Goal: Task Accomplishment & Management: Use online tool/utility

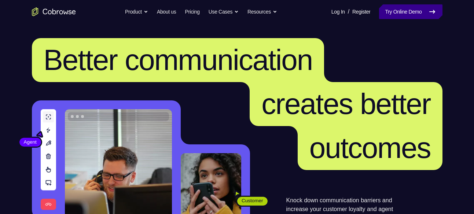
click at [403, 10] on link "Try Online Demo" at bounding box center [410, 11] width 63 height 15
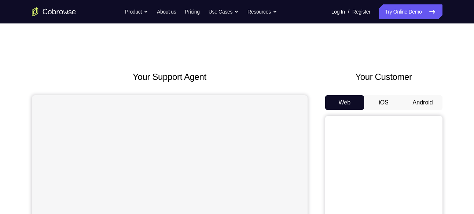
click at [429, 106] on button "Android" at bounding box center [422, 102] width 39 height 15
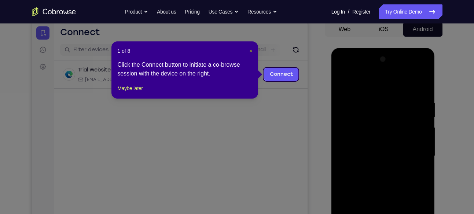
click at [251, 49] on span "×" at bounding box center [250, 51] width 3 height 6
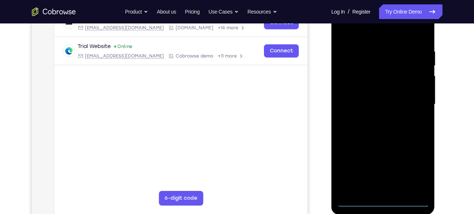
scroll to position [126, 0]
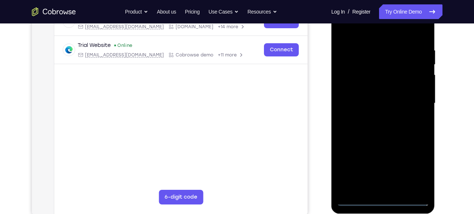
click at [387, 204] on div at bounding box center [383, 103] width 92 height 205
click at [420, 171] on div at bounding box center [383, 103] width 92 height 205
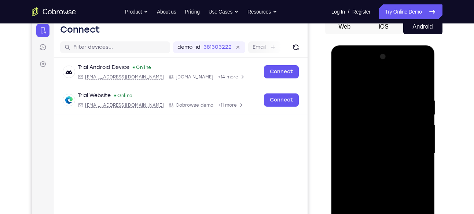
scroll to position [75, 0]
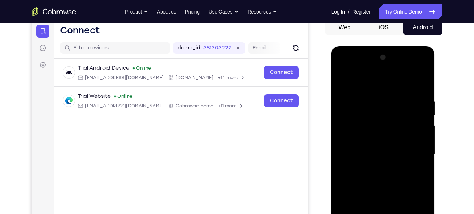
click at [345, 69] on div at bounding box center [383, 154] width 92 height 205
click at [415, 147] on div at bounding box center [383, 154] width 92 height 205
click at [373, 167] on div at bounding box center [383, 154] width 92 height 205
click at [373, 149] on div at bounding box center [383, 154] width 92 height 205
click at [382, 211] on div at bounding box center [383, 154] width 92 height 205
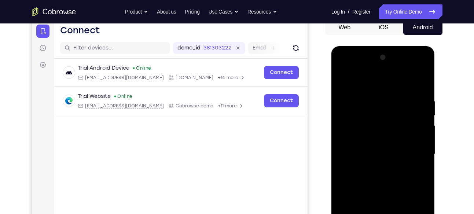
click at [374, 136] on div at bounding box center [383, 154] width 92 height 205
click at [379, 155] on div at bounding box center [383, 154] width 92 height 205
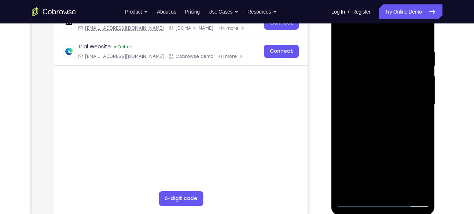
scroll to position [125, 0]
click at [382, 131] on div at bounding box center [383, 104] width 92 height 205
click at [380, 140] on div at bounding box center [383, 104] width 92 height 205
click at [421, 30] on div at bounding box center [383, 104] width 92 height 205
click at [420, 43] on div at bounding box center [383, 104] width 92 height 205
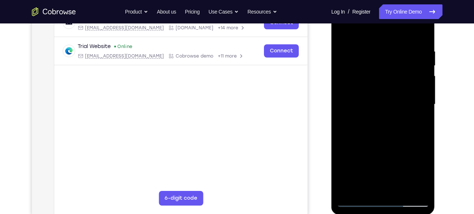
click at [422, 44] on div at bounding box center [383, 104] width 92 height 205
click at [344, 42] on div at bounding box center [383, 104] width 92 height 205
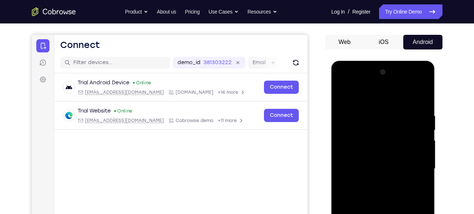
scroll to position [59, 0]
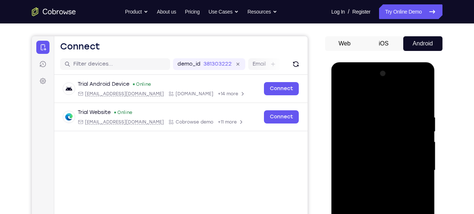
click at [343, 96] on div at bounding box center [383, 170] width 92 height 205
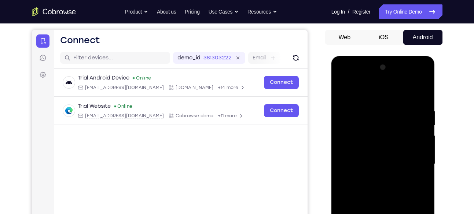
click at [343, 92] on div at bounding box center [383, 164] width 92 height 205
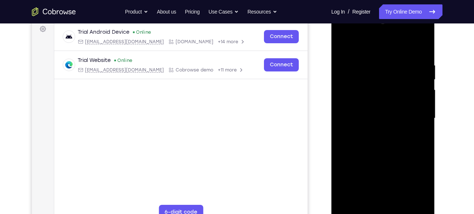
scroll to position [118, 0]
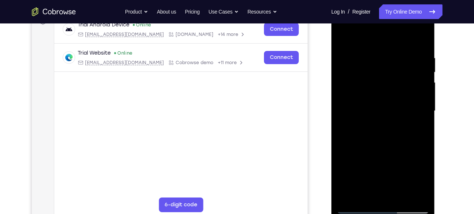
click at [401, 194] on div at bounding box center [383, 110] width 92 height 205
click at [400, 198] on div at bounding box center [383, 110] width 92 height 205
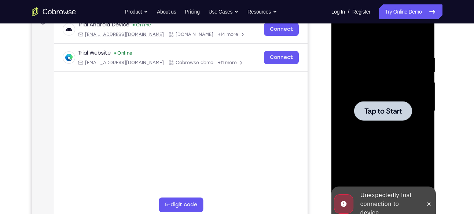
click at [403, 196] on div "Online web based iOS Simulators and Android Emulators. Run iPhone, iPad, Mobile…" at bounding box center [383, 113] width 104 height 220
click at [384, 114] on span "Tap to Start" at bounding box center [382, 110] width 37 height 7
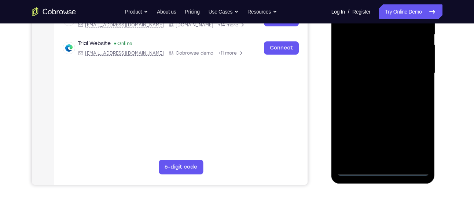
scroll to position [157, 0]
click at [384, 172] on div at bounding box center [383, 72] width 92 height 205
click at [423, 142] on div at bounding box center [383, 72] width 92 height 205
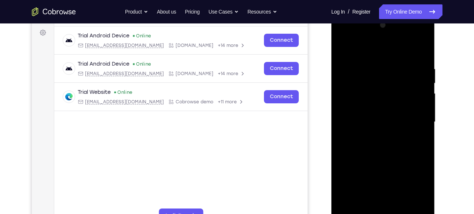
scroll to position [106, 0]
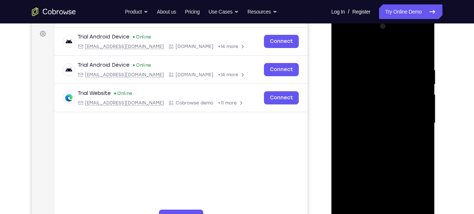
click at [343, 38] on div at bounding box center [383, 123] width 92 height 205
click at [413, 120] on div at bounding box center [383, 123] width 92 height 205
click at [376, 137] on div at bounding box center [383, 123] width 92 height 205
click at [381, 113] on div at bounding box center [383, 123] width 92 height 205
click at [383, 183] on div at bounding box center [383, 123] width 92 height 205
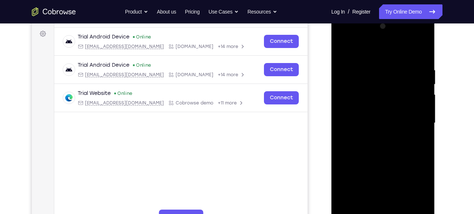
click at [370, 109] on div at bounding box center [383, 123] width 92 height 205
click at [373, 122] on div at bounding box center [383, 123] width 92 height 205
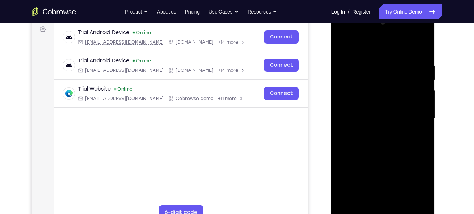
scroll to position [110, 0]
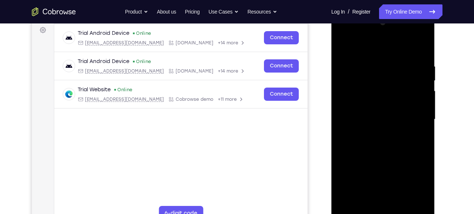
click at [415, 47] on div at bounding box center [383, 119] width 92 height 205
click at [420, 52] on div at bounding box center [383, 119] width 92 height 205
click at [372, 59] on div at bounding box center [383, 119] width 92 height 205
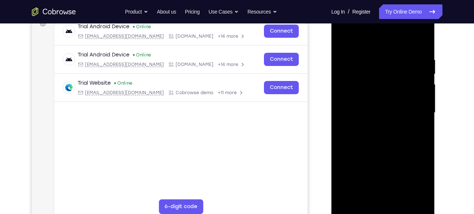
scroll to position [117, 0]
click at [411, 196] on div at bounding box center [383, 112] width 92 height 205
click at [365, 197] on div at bounding box center [383, 112] width 92 height 205
click at [391, 169] on div at bounding box center [383, 112] width 92 height 205
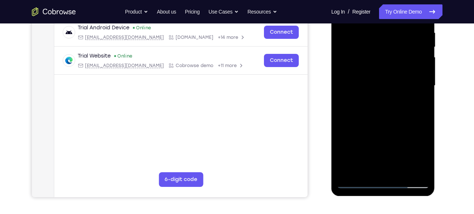
scroll to position [145, 0]
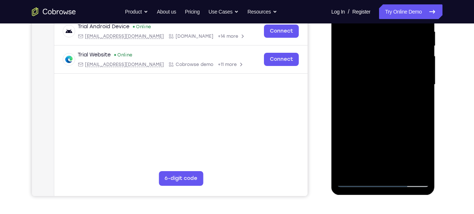
click at [357, 182] on div at bounding box center [383, 84] width 92 height 205
click at [420, 170] on div at bounding box center [383, 84] width 92 height 205
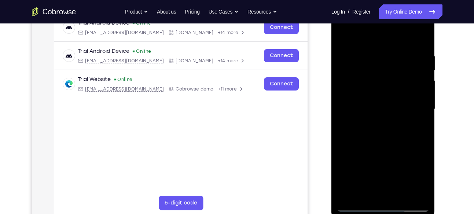
scroll to position [119, 0]
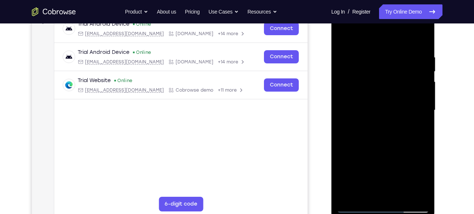
click at [422, 41] on div at bounding box center [383, 110] width 92 height 205
click at [416, 56] on div at bounding box center [383, 110] width 92 height 205
click at [421, 39] on div at bounding box center [383, 110] width 92 height 205
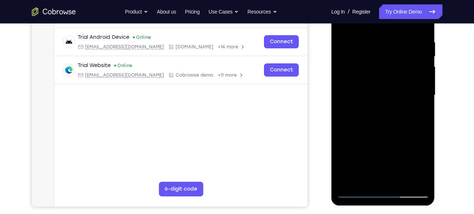
scroll to position [135, 0]
click at [401, 179] on div at bounding box center [383, 94] width 92 height 205
click at [381, 132] on div at bounding box center [383, 94] width 92 height 205
click at [376, 125] on div at bounding box center [383, 94] width 92 height 205
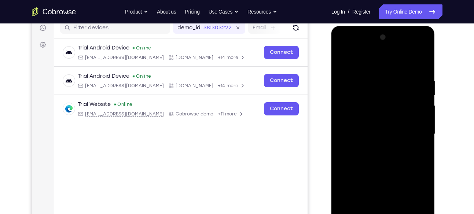
scroll to position [95, 0]
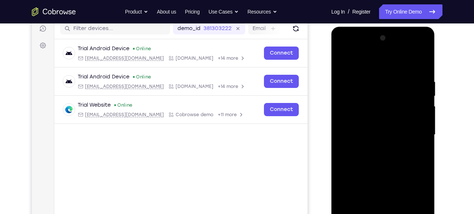
click at [339, 62] on div at bounding box center [383, 134] width 92 height 205
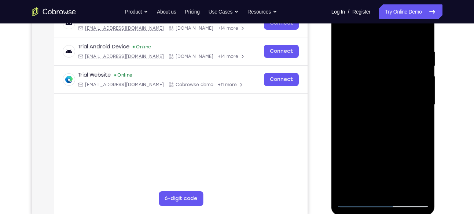
scroll to position [121, 0]
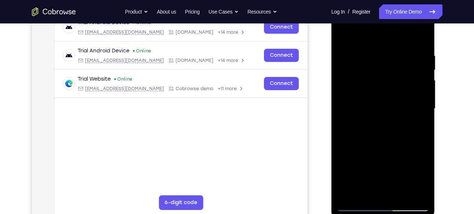
drag, startPoint x: 395, startPoint y: 119, endPoint x: 384, endPoint y: 84, distance: 37.1
click at [384, 84] on div at bounding box center [383, 108] width 92 height 205
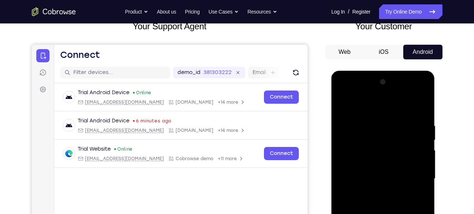
scroll to position [50, 0]
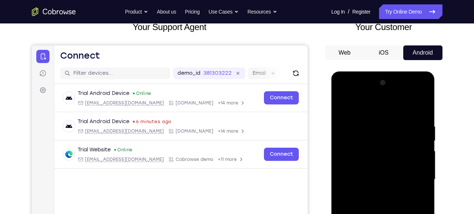
click at [345, 102] on div at bounding box center [383, 179] width 92 height 205
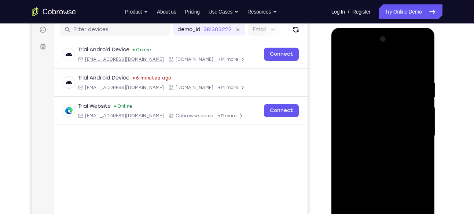
scroll to position [58, 0]
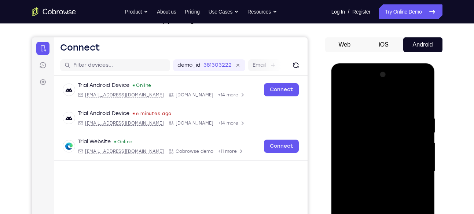
click at [345, 99] on div at bounding box center [383, 171] width 92 height 205
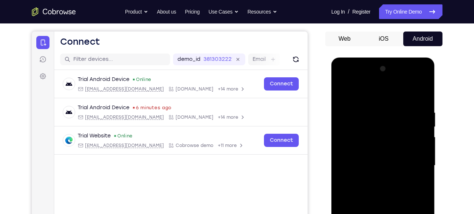
scroll to position [59, 0]
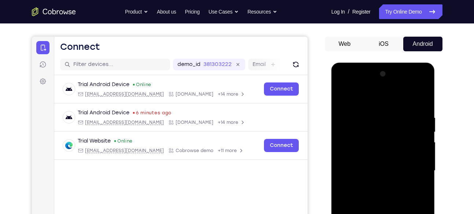
click at [422, 95] on div at bounding box center [383, 170] width 92 height 205
click at [344, 95] on div at bounding box center [383, 170] width 92 height 205
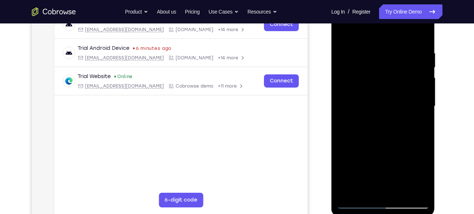
scroll to position [124, 0]
click at [364, 190] on div at bounding box center [383, 105] width 92 height 205
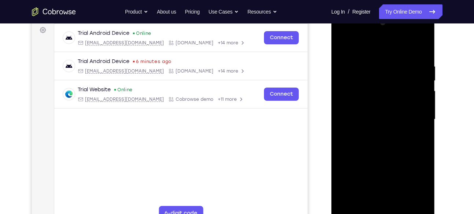
scroll to position [109, 0]
click at [370, 46] on div at bounding box center [383, 120] width 92 height 205
click at [390, 176] on div at bounding box center [383, 120] width 92 height 205
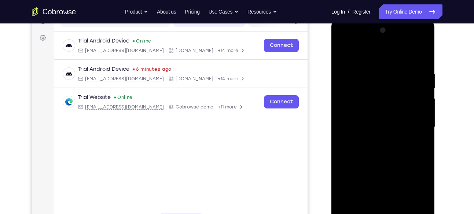
scroll to position [102, 0]
click at [418, 54] on div at bounding box center [383, 127] width 92 height 205
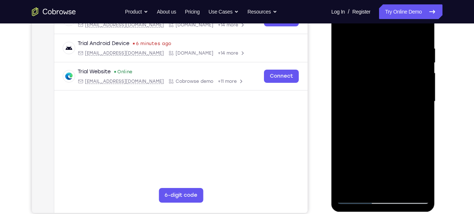
scroll to position [150, 0]
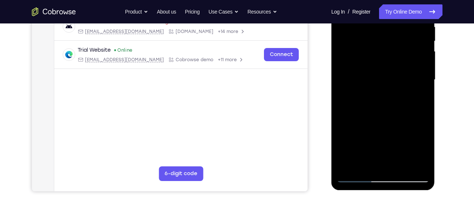
click at [349, 167] on div at bounding box center [383, 79] width 92 height 205
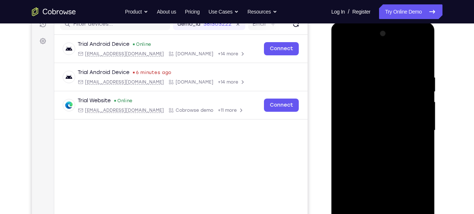
scroll to position [96, 0]
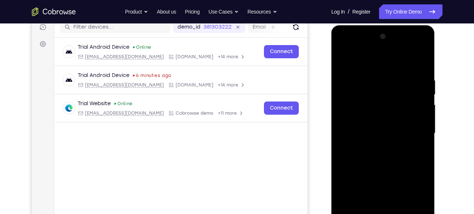
drag, startPoint x: 384, startPoint y: 93, endPoint x: 447, endPoint y: 122, distance: 68.8
click at [436, 122] on html "Online web based iOS Simulators and Android Emulators. Run iPhone, iPad, Mobile…" at bounding box center [383, 135] width 104 height 220
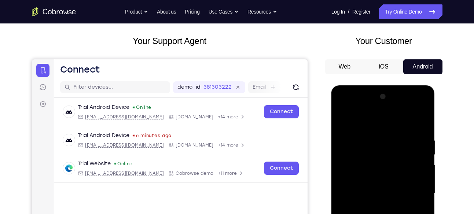
scroll to position [52, 0]
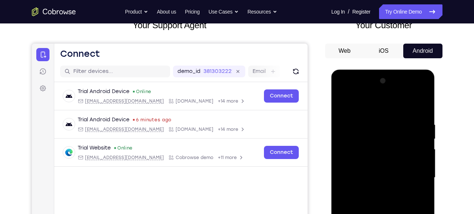
drag, startPoint x: 396, startPoint y: 130, endPoint x: 421, endPoint y: 107, distance: 34.0
click at [421, 107] on div at bounding box center [383, 177] width 92 height 205
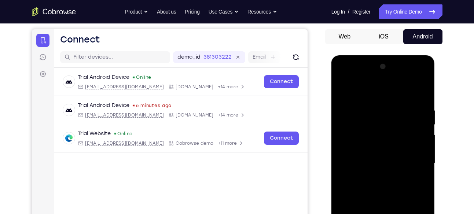
scroll to position [70, 0]
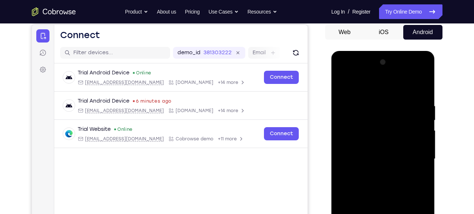
drag, startPoint x: 393, startPoint y: 119, endPoint x: 393, endPoint y: 203, distance: 84.3
click at [393, 203] on div at bounding box center [383, 158] width 92 height 205
drag, startPoint x: 411, startPoint y: 107, endPoint x: 357, endPoint y: 107, distance: 53.9
click at [357, 107] on div at bounding box center [383, 158] width 92 height 205
drag, startPoint x: 399, startPoint y: 114, endPoint x: 312, endPoint y: 107, distance: 87.1
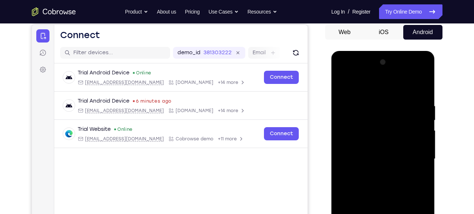
click at [331, 107] on html "Online web based iOS Simulators and Android Emulators. Run iPhone, iPad, Mobile…" at bounding box center [383, 161] width 104 height 220
drag, startPoint x: 408, startPoint y: 106, endPoint x: 322, endPoint y: 113, distance: 86.4
click at [331, 113] on html "Online web based iOS Simulators and Android Emulators. Run iPhone, iPad, Mobile…" at bounding box center [383, 161] width 104 height 220
click at [424, 83] on div at bounding box center [383, 158] width 92 height 205
click at [344, 84] on div at bounding box center [383, 158] width 92 height 205
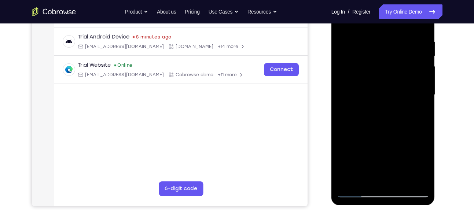
scroll to position [136, 0]
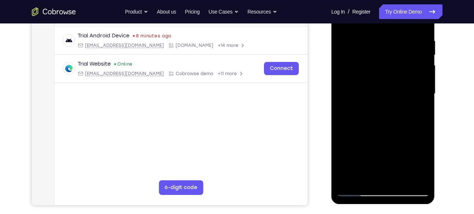
click at [417, 180] on div at bounding box center [383, 93] width 92 height 205
click at [423, 113] on div at bounding box center [383, 93] width 92 height 205
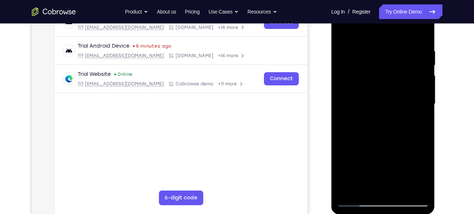
scroll to position [129, 0]
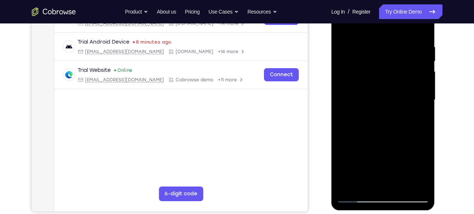
drag, startPoint x: 386, startPoint y: 146, endPoint x: 383, endPoint y: 106, distance: 40.8
click at [383, 106] on div at bounding box center [383, 99] width 92 height 205
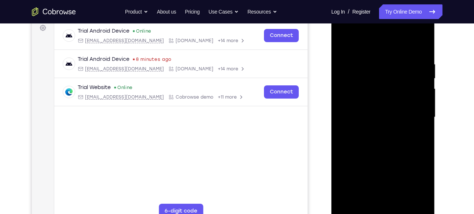
scroll to position [106, 0]
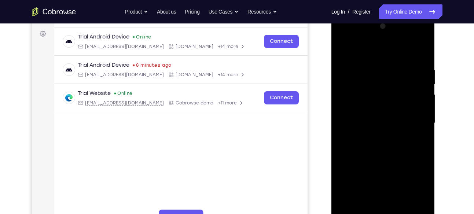
click at [344, 48] on div at bounding box center [383, 123] width 92 height 205
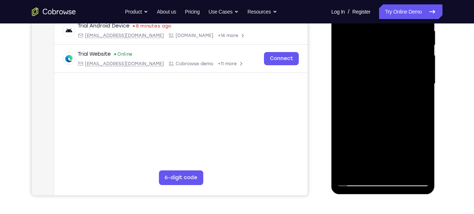
scroll to position [146, 0]
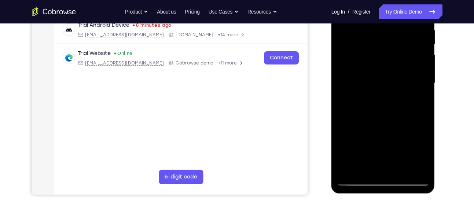
click at [367, 168] on div at bounding box center [383, 83] width 92 height 205
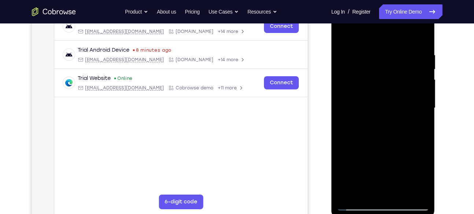
scroll to position [120, 0]
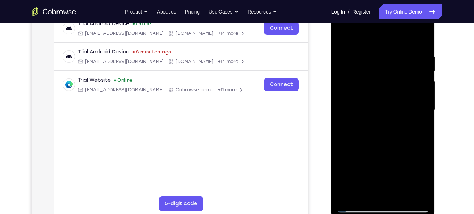
click at [370, 36] on div at bounding box center [383, 109] width 92 height 205
click at [364, 59] on div at bounding box center [383, 109] width 92 height 205
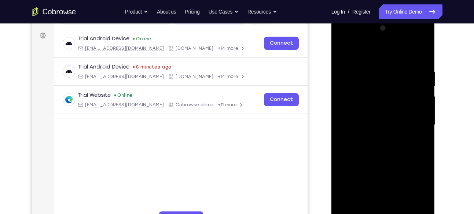
scroll to position [103, 0]
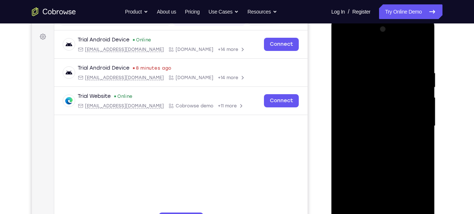
drag, startPoint x: 382, startPoint y: 86, endPoint x: 381, endPoint y: 135, distance: 48.8
click at [381, 135] on div at bounding box center [383, 125] width 92 height 205
click at [345, 113] on div at bounding box center [383, 125] width 92 height 205
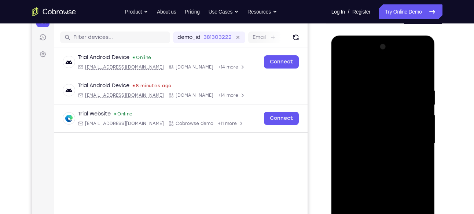
scroll to position [84, 0]
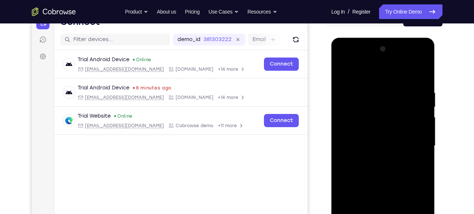
click at [420, 116] on div at bounding box center [383, 145] width 92 height 205
click at [423, 51] on div at bounding box center [383, 145] width 92 height 205
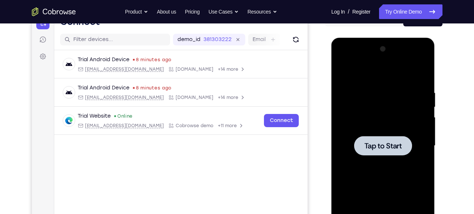
click at [382, 147] on span "Tap to Start" at bounding box center [382, 145] width 37 height 7
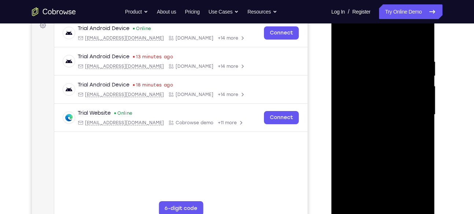
scroll to position [119, 0]
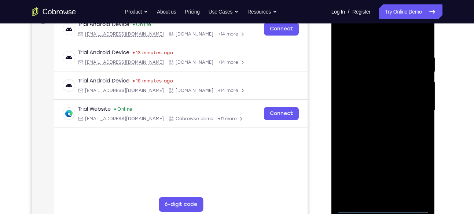
click at [385, 205] on div at bounding box center [383, 110] width 92 height 205
click at [383, 207] on div at bounding box center [383, 110] width 92 height 205
click at [415, 173] on div at bounding box center [383, 110] width 92 height 205
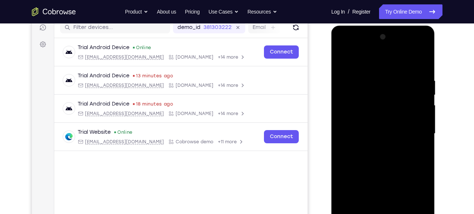
scroll to position [95, 0]
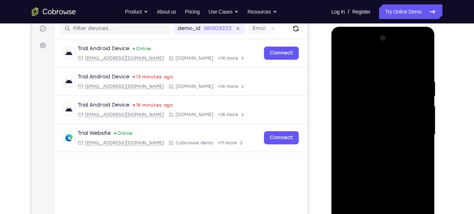
click at [348, 53] on div at bounding box center [383, 134] width 92 height 205
click at [416, 137] on div at bounding box center [383, 134] width 92 height 205
click at [372, 146] on div at bounding box center [383, 134] width 92 height 205
click at [384, 127] on div at bounding box center [383, 134] width 92 height 205
click at [384, 193] on div at bounding box center [383, 134] width 92 height 205
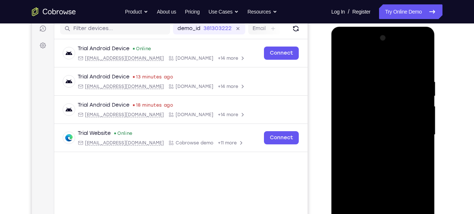
click at [355, 117] on div at bounding box center [383, 134] width 92 height 205
click at [365, 136] on div at bounding box center [383, 134] width 92 height 205
click at [417, 61] on div at bounding box center [383, 134] width 92 height 205
click at [422, 69] on div at bounding box center [383, 134] width 92 height 205
click at [373, 82] on div at bounding box center [383, 134] width 92 height 205
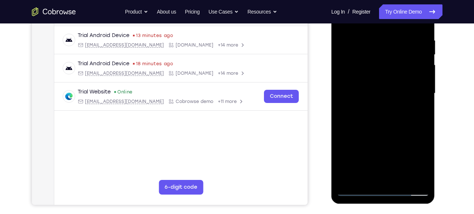
scroll to position [136, 0]
click at [413, 178] on div at bounding box center [383, 92] width 92 height 205
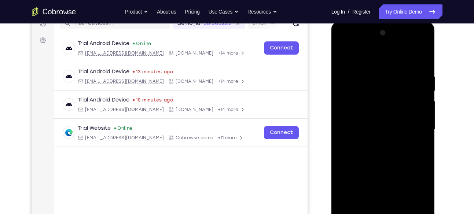
scroll to position [99, 0]
click at [420, 62] on div at bounding box center [383, 129] width 92 height 205
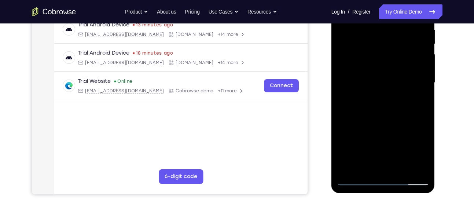
scroll to position [157, 0]
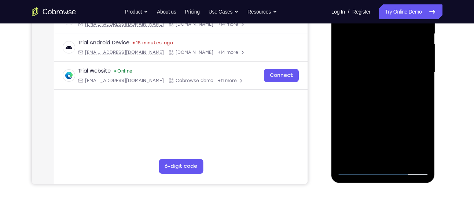
click at [369, 157] on div at bounding box center [383, 72] width 92 height 205
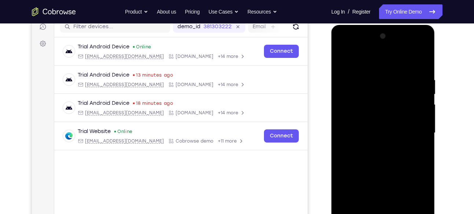
scroll to position [96, 0]
click at [370, 60] on div at bounding box center [383, 133] width 92 height 205
click at [391, 189] on div at bounding box center [383, 133] width 92 height 205
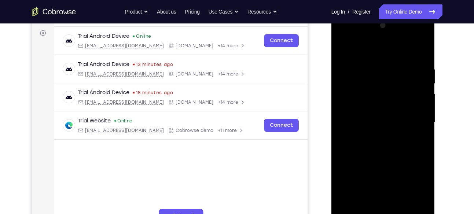
scroll to position [107, 0]
click at [422, 192] on div at bounding box center [383, 121] width 92 height 205
click at [391, 180] on div at bounding box center [383, 121] width 92 height 205
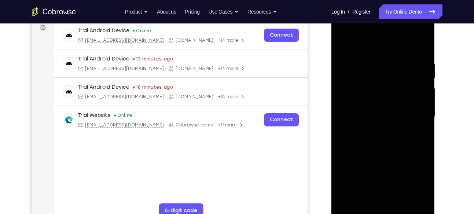
scroll to position [121, 0]
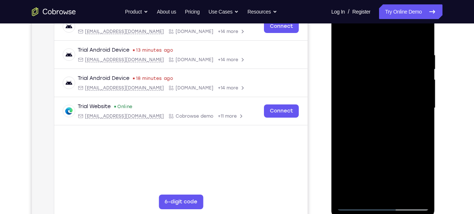
click at [421, 192] on div at bounding box center [383, 107] width 92 height 205
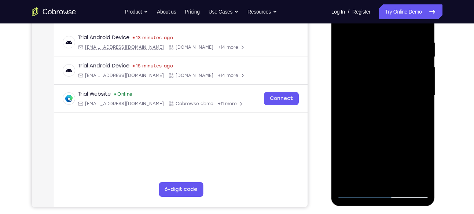
scroll to position [134, 0]
click at [423, 180] on div at bounding box center [383, 95] width 92 height 205
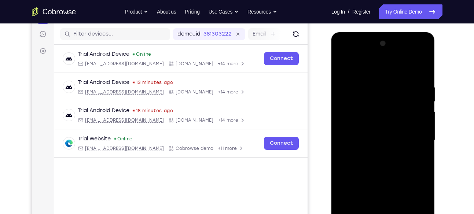
scroll to position [88, 0]
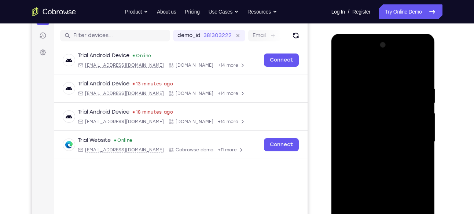
click at [343, 67] on div at bounding box center [383, 141] width 92 height 205
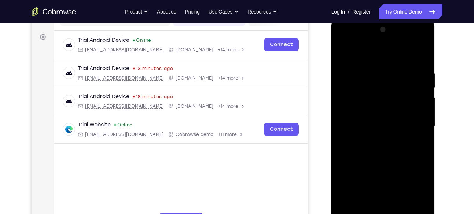
scroll to position [104, 0]
click at [384, 130] on div at bounding box center [383, 125] width 92 height 205
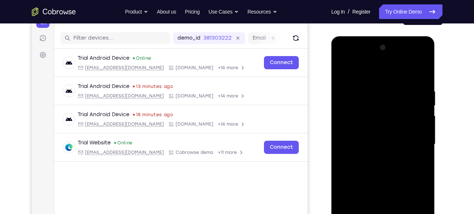
scroll to position [84, 0]
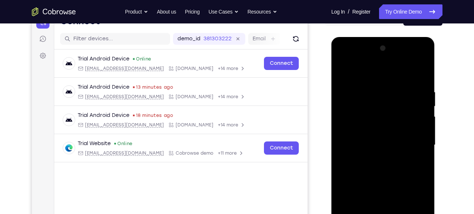
click at [378, 72] on div at bounding box center [383, 145] width 92 height 205
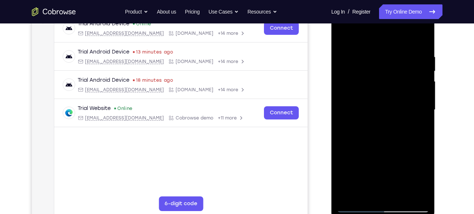
scroll to position [120, 0]
click at [423, 190] on div at bounding box center [383, 109] width 92 height 205
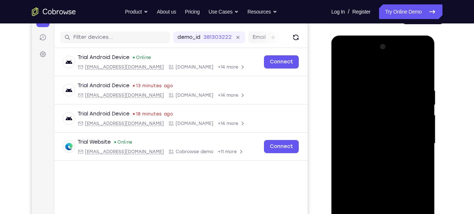
scroll to position [84, 0]
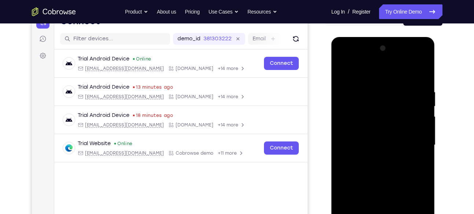
click at [409, 70] on div at bounding box center [383, 145] width 92 height 205
click at [419, 71] on div at bounding box center [383, 145] width 92 height 205
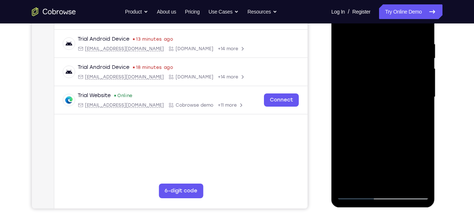
scroll to position [100, 0]
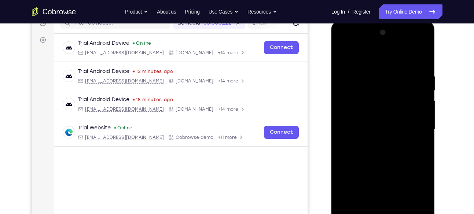
click at [380, 66] on div at bounding box center [383, 129] width 92 height 205
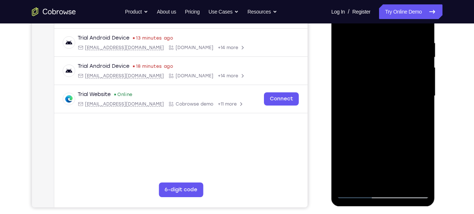
scroll to position [133, 0]
drag, startPoint x: 373, startPoint y: 133, endPoint x: 377, endPoint y: 100, distance: 33.6
click at [377, 100] on div at bounding box center [383, 96] width 92 height 205
click at [348, 180] on div at bounding box center [383, 96] width 92 height 205
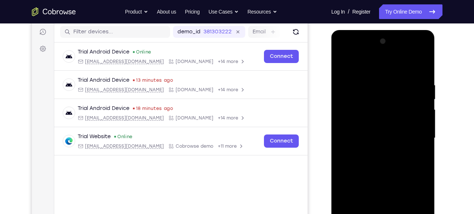
scroll to position [91, 0]
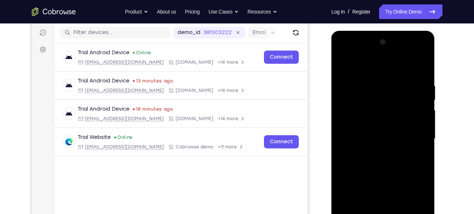
click at [425, 66] on div at bounding box center [383, 138] width 92 height 205
click at [341, 61] on div at bounding box center [383, 138] width 92 height 205
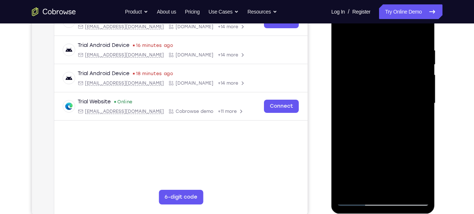
scroll to position [126, 0]
click at [400, 186] on div at bounding box center [383, 102] width 92 height 205
click at [390, 142] on div at bounding box center [383, 102] width 92 height 205
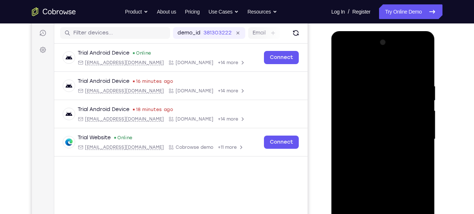
scroll to position [90, 0]
click at [345, 66] on div at bounding box center [383, 139] width 92 height 205
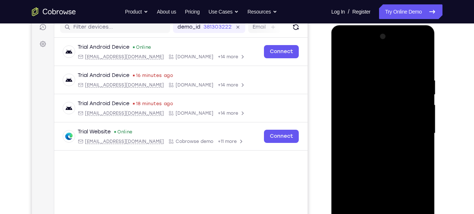
scroll to position [94, 0]
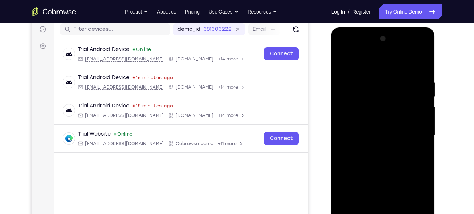
click at [413, 49] on div at bounding box center [383, 135] width 92 height 205
click at [382, 62] on div at bounding box center [383, 135] width 92 height 205
click at [354, 114] on div at bounding box center [383, 135] width 92 height 205
click at [373, 139] on div at bounding box center [383, 135] width 92 height 205
click at [392, 190] on div at bounding box center [383, 135] width 92 height 205
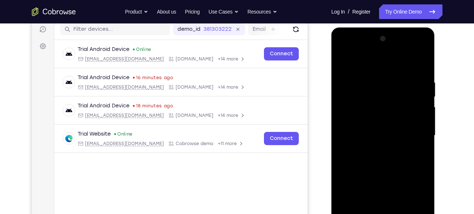
click at [392, 190] on div at bounding box center [383, 135] width 92 height 205
click at [374, 132] on div at bounding box center [383, 135] width 92 height 205
click at [392, 185] on div at bounding box center [383, 135] width 92 height 205
click at [385, 144] on div at bounding box center [383, 135] width 92 height 205
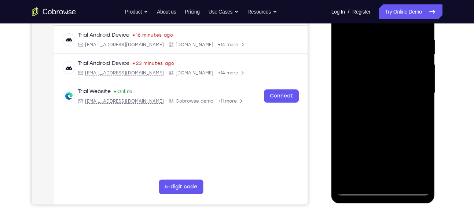
scroll to position [140, 0]
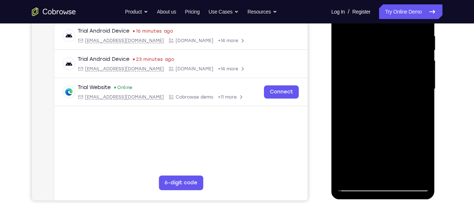
click at [378, 170] on div at bounding box center [383, 88] width 92 height 205
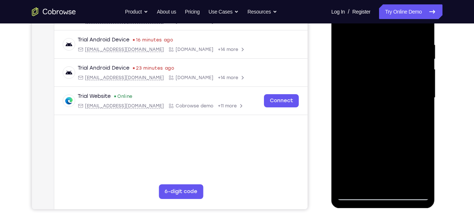
scroll to position [131, 0]
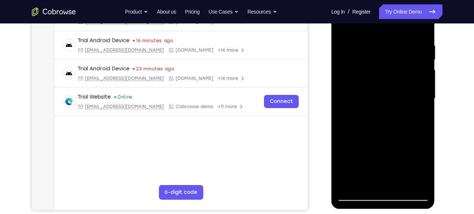
drag, startPoint x: 387, startPoint y: 150, endPoint x: 391, endPoint y: 88, distance: 62.0
click at [391, 88] on div at bounding box center [383, 98] width 92 height 205
drag, startPoint x: 391, startPoint y: 143, endPoint x: 386, endPoint y: 87, distance: 57.0
click at [386, 87] on div at bounding box center [383, 98] width 92 height 205
drag, startPoint x: 391, startPoint y: 126, endPoint x: 395, endPoint y: 79, distance: 47.1
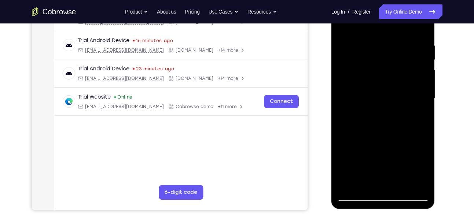
click at [395, 79] on div at bounding box center [383, 98] width 92 height 205
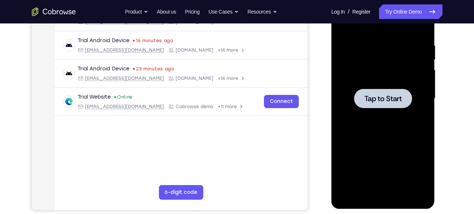
click at [378, 107] on div at bounding box center [383, 98] width 58 height 19
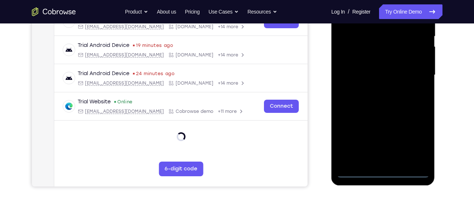
scroll to position [155, 0]
click at [383, 173] on div at bounding box center [383, 74] width 92 height 205
click at [415, 147] on div at bounding box center [383, 74] width 92 height 205
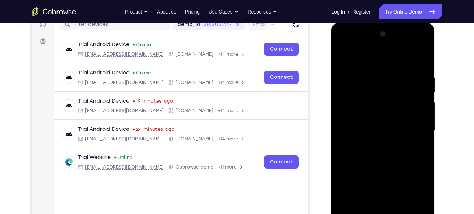
scroll to position [98, 0]
click at [344, 45] on div at bounding box center [383, 131] width 92 height 205
click at [353, 110] on div at bounding box center [383, 131] width 92 height 205
click at [361, 135] on div at bounding box center [383, 131] width 92 height 205
click at [383, 190] on div at bounding box center [383, 131] width 92 height 205
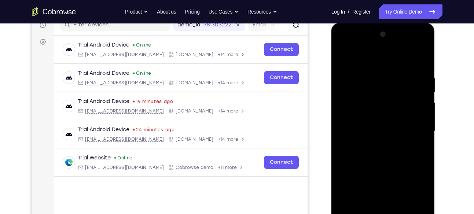
click at [383, 190] on div at bounding box center [383, 131] width 92 height 205
click at [370, 126] on div at bounding box center [383, 131] width 92 height 205
click at [383, 188] on div at bounding box center [383, 131] width 92 height 205
click at [381, 138] on div at bounding box center [383, 131] width 92 height 205
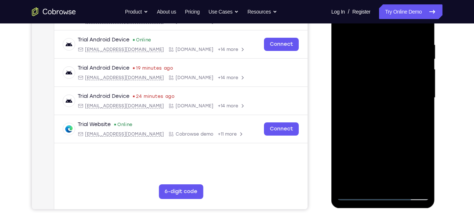
scroll to position [135, 0]
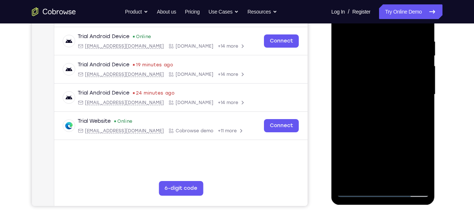
click at [388, 179] on div at bounding box center [383, 94] width 92 height 205
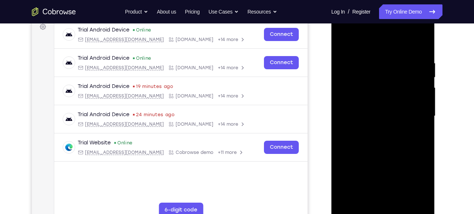
scroll to position [108, 0]
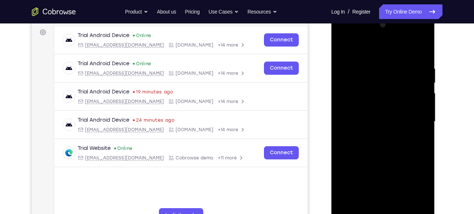
click at [382, 112] on div at bounding box center [383, 121] width 92 height 205
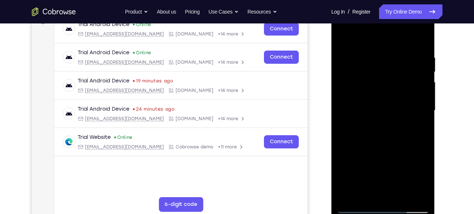
scroll to position [109, 0]
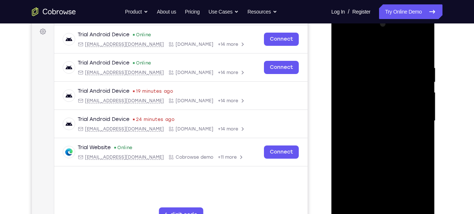
click at [423, 127] on div at bounding box center [383, 120] width 92 height 205
click at [425, 51] on div at bounding box center [383, 120] width 92 height 205
click at [397, 108] on div at bounding box center [383, 120] width 92 height 205
click at [422, 127] on div at bounding box center [383, 120] width 92 height 205
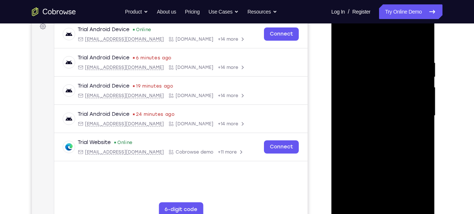
scroll to position [113, 0]
click at [425, 123] on div at bounding box center [383, 116] width 92 height 205
click at [343, 122] on div at bounding box center [383, 116] width 92 height 205
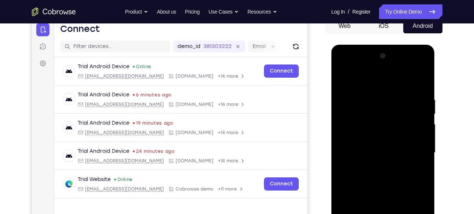
scroll to position [76, 0]
click at [384, 160] on div at bounding box center [383, 153] width 92 height 205
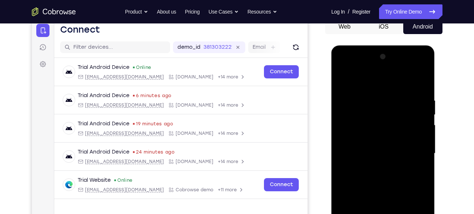
click at [426, 84] on div at bounding box center [383, 153] width 92 height 205
click at [425, 84] on div at bounding box center [383, 153] width 92 height 205
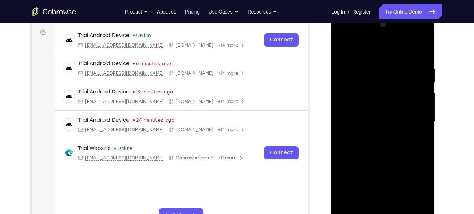
scroll to position [107, 0]
click at [343, 49] on div at bounding box center [383, 122] width 92 height 205
drag, startPoint x: 379, startPoint y: 129, endPoint x: 379, endPoint y: 76, distance: 53.5
click at [379, 76] on div at bounding box center [383, 122] width 92 height 205
drag, startPoint x: 392, startPoint y: 148, endPoint x: 388, endPoint y: 84, distance: 65.0
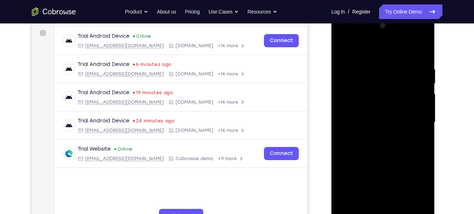
click at [388, 84] on div at bounding box center [383, 122] width 92 height 205
drag, startPoint x: 393, startPoint y: 142, endPoint x: 393, endPoint y: 91, distance: 50.2
click at [393, 91] on div at bounding box center [383, 122] width 92 height 205
drag, startPoint x: 394, startPoint y: 160, endPoint x: 389, endPoint y: 109, distance: 51.9
click at [389, 109] on div at bounding box center [383, 122] width 92 height 205
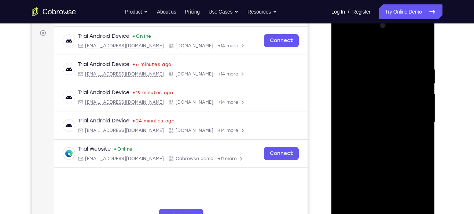
drag, startPoint x: 400, startPoint y: 182, endPoint x: 396, endPoint y: 113, distance: 69.4
click at [396, 113] on div at bounding box center [383, 122] width 92 height 205
drag, startPoint x: 396, startPoint y: 113, endPoint x: 392, endPoint y: 154, distance: 41.7
click at [392, 154] on div at bounding box center [383, 122] width 92 height 205
drag, startPoint x: 387, startPoint y: 150, endPoint x: 385, endPoint y: 99, distance: 51.3
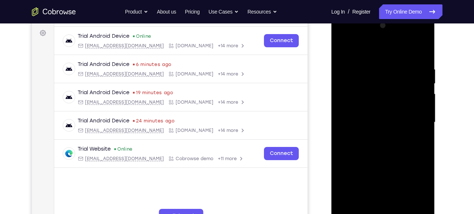
drag, startPoint x: 385, startPoint y: 99, endPoint x: 431, endPoint y: 148, distance: 67.4
click at [431, 148] on div at bounding box center [383, 123] width 104 height 218
drag, startPoint x: 401, startPoint y: 152, endPoint x: 394, endPoint y: 94, distance: 58.3
click at [394, 94] on div at bounding box center [383, 122] width 92 height 205
drag, startPoint x: 396, startPoint y: 158, endPoint x: 391, endPoint y: 90, distance: 68.0
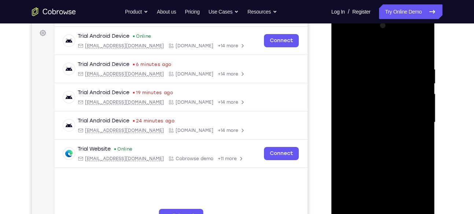
click at [391, 90] on div at bounding box center [383, 122] width 92 height 205
drag, startPoint x: 393, startPoint y: 155, endPoint x: 390, endPoint y: 94, distance: 60.9
click at [390, 94] on div at bounding box center [383, 122] width 92 height 205
drag, startPoint x: 389, startPoint y: 158, endPoint x: 378, endPoint y: 93, distance: 65.5
click at [378, 93] on div at bounding box center [383, 122] width 92 height 205
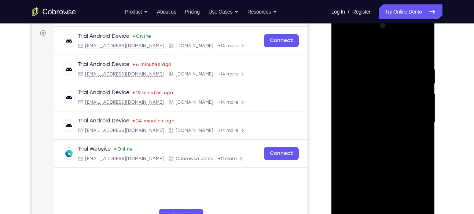
drag, startPoint x: 388, startPoint y: 158, endPoint x: 379, endPoint y: 78, distance: 79.6
click at [379, 78] on div at bounding box center [383, 122] width 92 height 205
drag, startPoint x: 384, startPoint y: 144, endPoint x: 379, endPoint y: 85, distance: 58.9
click at [379, 85] on div at bounding box center [383, 122] width 92 height 205
drag, startPoint x: 393, startPoint y: 151, endPoint x: 382, endPoint y: 87, distance: 65.8
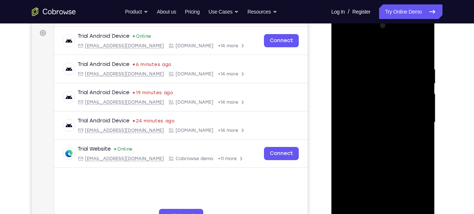
click at [382, 87] on div at bounding box center [383, 122] width 92 height 205
drag, startPoint x: 387, startPoint y: 164, endPoint x: 382, endPoint y: 95, distance: 69.1
drag, startPoint x: 382, startPoint y: 95, endPoint x: 431, endPoint y: 110, distance: 51.3
click at [431, 110] on div at bounding box center [383, 123] width 104 height 218
drag, startPoint x: 394, startPoint y: 144, endPoint x: 385, endPoint y: 85, distance: 59.3
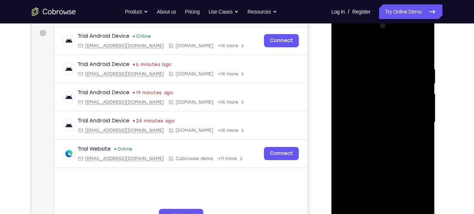
click at [385, 85] on div at bounding box center [383, 122] width 92 height 205
drag, startPoint x: 396, startPoint y: 151, endPoint x: 390, endPoint y: 89, distance: 62.2
click at [390, 89] on div at bounding box center [383, 122] width 92 height 205
drag, startPoint x: 383, startPoint y: 157, endPoint x: 382, endPoint y: 97, distance: 60.1
click at [382, 97] on div at bounding box center [383, 122] width 92 height 205
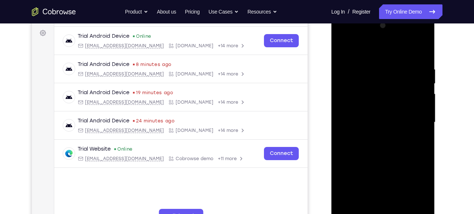
drag, startPoint x: 394, startPoint y: 158, endPoint x: 390, endPoint y: 100, distance: 57.4
click at [390, 100] on div at bounding box center [383, 122] width 92 height 205
drag, startPoint x: 395, startPoint y: 145, endPoint x: 394, endPoint y: 113, distance: 32.6
click at [394, 113] on div at bounding box center [383, 122] width 92 height 205
drag, startPoint x: 396, startPoint y: 113, endPoint x: 404, endPoint y: 165, distance: 52.7
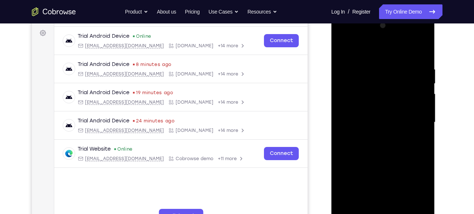
click at [404, 165] on div at bounding box center [383, 122] width 92 height 205
drag, startPoint x: 400, startPoint y: 130, endPoint x: 397, endPoint y: 72, distance: 58.0
drag, startPoint x: 66, startPoint y: 58, endPoint x: 439, endPoint y: 56, distance: 373.2
click at [439, 56] on div at bounding box center [383, 121] width 117 height 225
drag, startPoint x: 403, startPoint y: 149, endPoint x: 398, endPoint y: 86, distance: 63.2
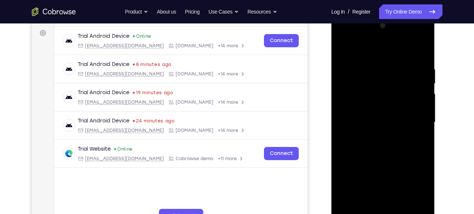
click at [398, 86] on div at bounding box center [383, 122] width 92 height 205
drag, startPoint x: 396, startPoint y: 163, endPoint x: 390, endPoint y: 88, distance: 75.7
click at [390, 88] on div at bounding box center [383, 122] width 92 height 205
drag, startPoint x: 383, startPoint y: 158, endPoint x: 379, endPoint y: 98, distance: 60.7
click at [379, 98] on div at bounding box center [383, 122] width 92 height 205
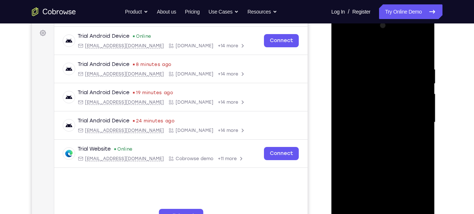
drag, startPoint x: 389, startPoint y: 144, endPoint x: 381, endPoint y: 76, distance: 67.9
click at [381, 76] on div at bounding box center [383, 122] width 92 height 205
click at [350, 129] on div at bounding box center [383, 122] width 92 height 205
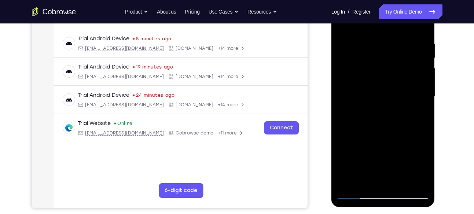
scroll to position [135, 0]
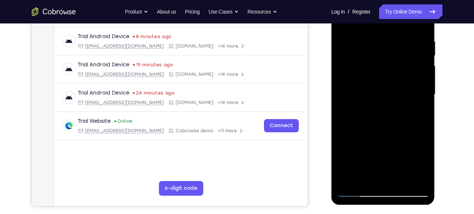
drag, startPoint x: 382, startPoint y: 121, endPoint x: 374, endPoint y: 80, distance: 41.8
click at [374, 80] on div at bounding box center [383, 94] width 92 height 205
drag, startPoint x: 383, startPoint y: 135, endPoint x: 376, endPoint y: 75, distance: 60.9
click at [376, 75] on div at bounding box center [383, 94] width 92 height 205
drag, startPoint x: 376, startPoint y: 132, endPoint x: 376, endPoint y: 66, distance: 65.6
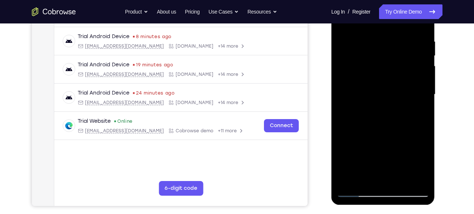
click at [376, 66] on div at bounding box center [383, 94] width 92 height 205
drag, startPoint x: 377, startPoint y: 144, endPoint x: 373, endPoint y: 92, distance: 52.2
click at [373, 92] on div at bounding box center [383, 94] width 92 height 205
click at [347, 66] on div at bounding box center [383, 94] width 92 height 205
drag, startPoint x: 391, startPoint y: 122, endPoint x: 390, endPoint y: 69, distance: 52.8
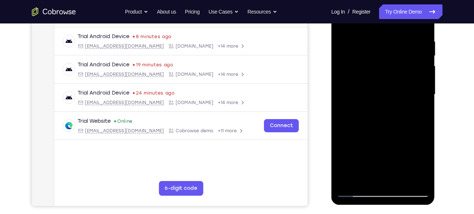
click at [390, 69] on div at bounding box center [383, 94] width 92 height 205
drag, startPoint x: 390, startPoint y: 131, endPoint x: 388, endPoint y: 68, distance: 63.1
click at [388, 68] on div at bounding box center [383, 94] width 92 height 205
drag, startPoint x: 391, startPoint y: 118, endPoint x: 391, endPoint y: 62, distance: 55.4
click at [391, 62] on div at bounding box center [383, 94] width 92 height 205
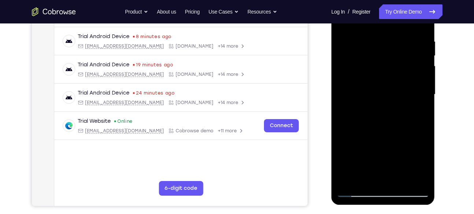
drag, startPoint x: 394, startPoint y: 124, endPoint x: 400, endPoint y: 66, distance: 57.5
click at [400, 66] on div at bounding box center [383, 94] width 92 height 205
drag, startPoint x: 388, startPoint y: 133, endPoint x: 383, endPoint y: 51, distance: 81.5
click at [383, 51] on div at bounding box center [383, 94] width 92 height 205
drag, startPoint x: 397, startPoint y: 133, endPoint x: 392, endPoint y: 84, distance: 49.8
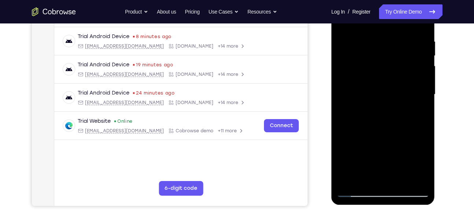
click at [392, 84] on div at bounding box center [383, 94] width 92 height 205
drag, startPoint x: 396, startPoint y: 134, endPoint x: 393, endPoint y: 66, distance: 67.5
click at [393, 66] on div at bounding box center [383, 94] width 92 height 205
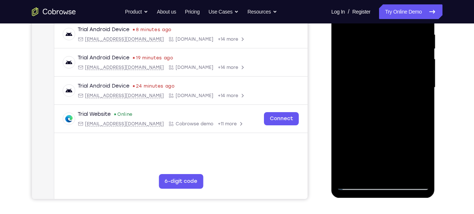
scroll to position [145, 0]
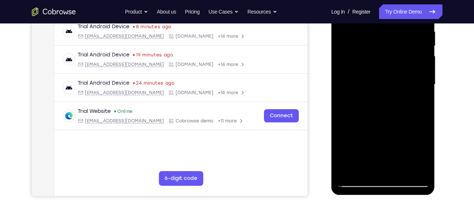
drag, startPoint x: 388, startPoint y: 114, endPoint x: 383, endPoint y: 181, distance: 67.3
click at [383, 181] on div at bounding box center [383, 84] width 92 height 205
drag, startPoint x: 383, startPoint y: 95, endPoint x: 387, endPoint y: 196, distance: 100.5
click at [387, 196] on div at bounding box center [383, 87] width 104 height 220
drag, startPoint x: 385, startPoint y: 87, endPoint x: 379, endPoint y: 169, distance: 82.4
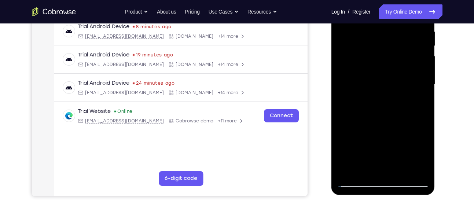
click at [379, 169] on div at bounding box center [383, 84] width 92 height 205
drag, startPoint x: 385, startPoint y: 92, endPoint x: 381, endPoint y: 170, distance: 77.8
click at [381, 170] on div at bounding box center [383, 84] width 92 height 205
drag, startPoint x: 390, startPoint y: 88, endPoint x: 386, endPoint y: 169, distance: 80.4
click at [386, 169] on div at bounding box center [383, 84] width 92 height 205
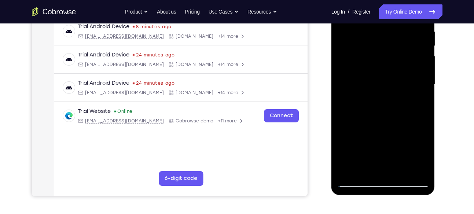
drag, startPoint x: 381, startPoint y: 68, endPoint x: 375, endPoint y: 155, distance: 87.1
click at [375, 155] on div at bounding box center [383, 84] width 92 height 205
drag, startPoint x: 385, startPoint y: 60, endPoint x: 381, endPoint y: 150, distance: 89.6
click at [381, 150] on div at bounding box center [383, 84] width 92 height 205
drag, startPoint x: 383, startPoint y: 87, endPoint x: 388, endPoint y: 172, distance: 85.9
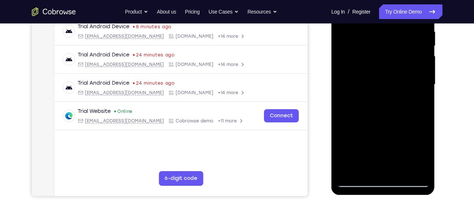
click at [388, 172] on div at bounding box center [383, 84] width 92 height 205
drag, startPoint x: 385, startPoint y: 74, endPoint x: 374, endPoint y: 149, distance: 75.6
click at [374, 149] on div at bounding box center [383, 84] width 92 height 205
drag, startPoint x: 383, startPoint y: 62, endPoint x: 376, endPoint y: 139, distance: 77.3
click at [376, 139] on div at bounding box center [383, 84] width 92 height 205
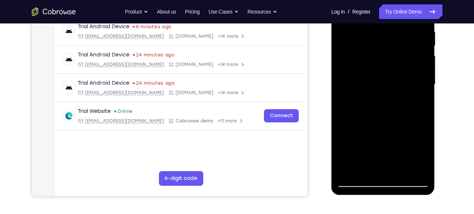
drag, startPoint x: 386, startPoint y: 84, endPoint x: 372, endPoint y: 154, distance: 71.8
click at [372, 154] on div at bounding box center [383, 84] width 92 height 205
drag, startPoint x: 387, startPoint y: 77, endPoint x: 365, endPoint y: 185, distance: 110.4
click at [365, 185] on div at bounding box center [383, 84] width 92 height 205
drag, startPoint x: 381, startPoint y: 78, endPoint x: 367, endPoint y: 145, distance: 68.2
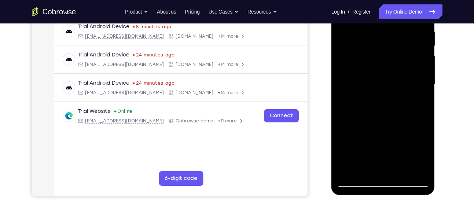
click at [367, 145] on div at bounding box center [383, 84] width 92 height 205
drag, startPoint x: 383, startPoint y: 98, endPoint x: 346, endPoint y: 206, distance: 114.7
click at [346, 196] on html "Online web based iOS Simulators and Android Emulators. Run iPhone, iPad, Mobile…" at bounding box center [383, 87] width 104 height 220
